Goal: Transaction & Acquisition: Purchase product/service

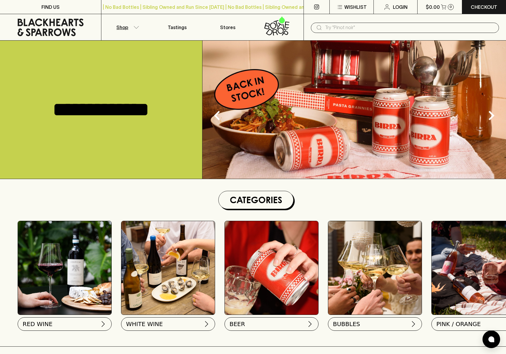
click at [115, 29] on button "Shop" at bounding box center [126, 27] width 51 height 26
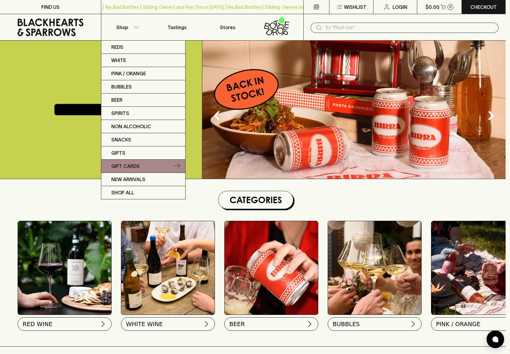
click at [137, 164] on p "Gift Cards" at bounding box center [125, 165] width 28 height 7
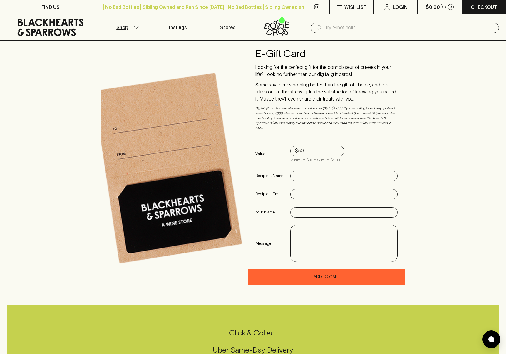
click at [119, 26] on p "Shop" at bounding box center [122, 27] width 12 height 7
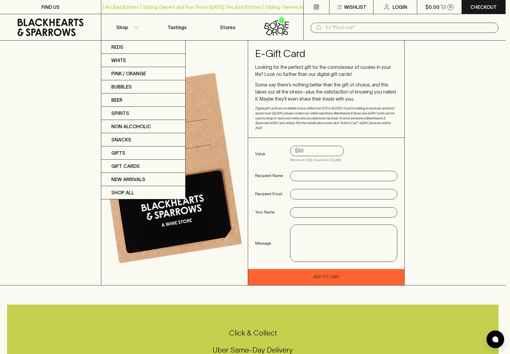
click at [55, 29] on div at bounding box center [255, 177] width 510 height 354
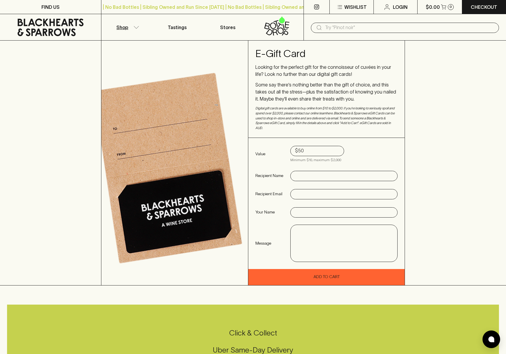
click at [132, 27] on button "Shop" at bounding box center [126, 27] width 51 height 26
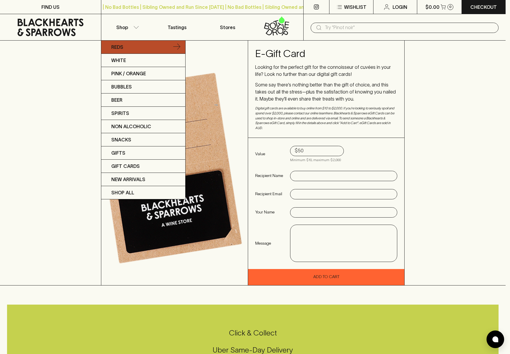
click at [119, 46] on p "Reds" at bounding box center [117, 46] width 12 height 7
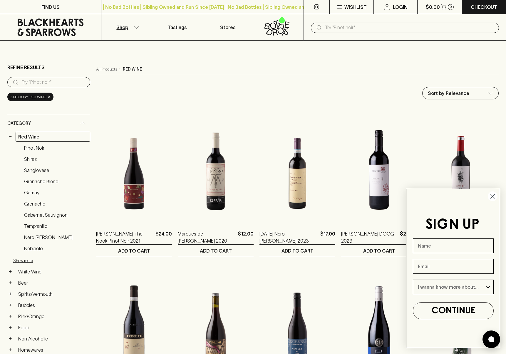
click at [51, 16] on link at bounding box center [50, 27] width 101 height 26
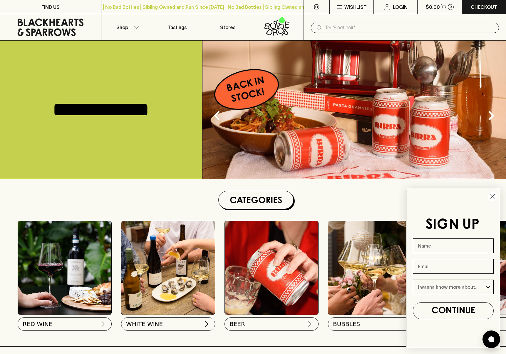
drag, startPoint x: 493, startPoint y: 197, endPoint x: 444, endPoint y: 184, distance: 51.0
click at [493, 197] on icon "Close dialog" at bounding box center [492, 196] width 10 height 10
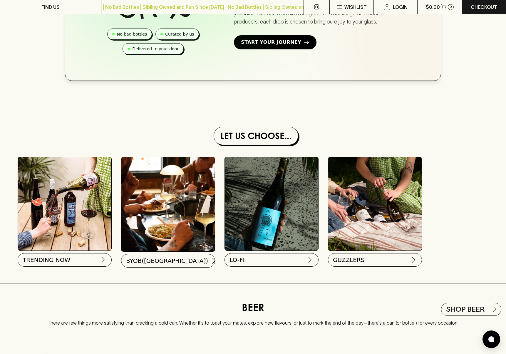
scroll to position [499, 0]
